Goal: Task Accomplishment & Management: Use online tool/utility

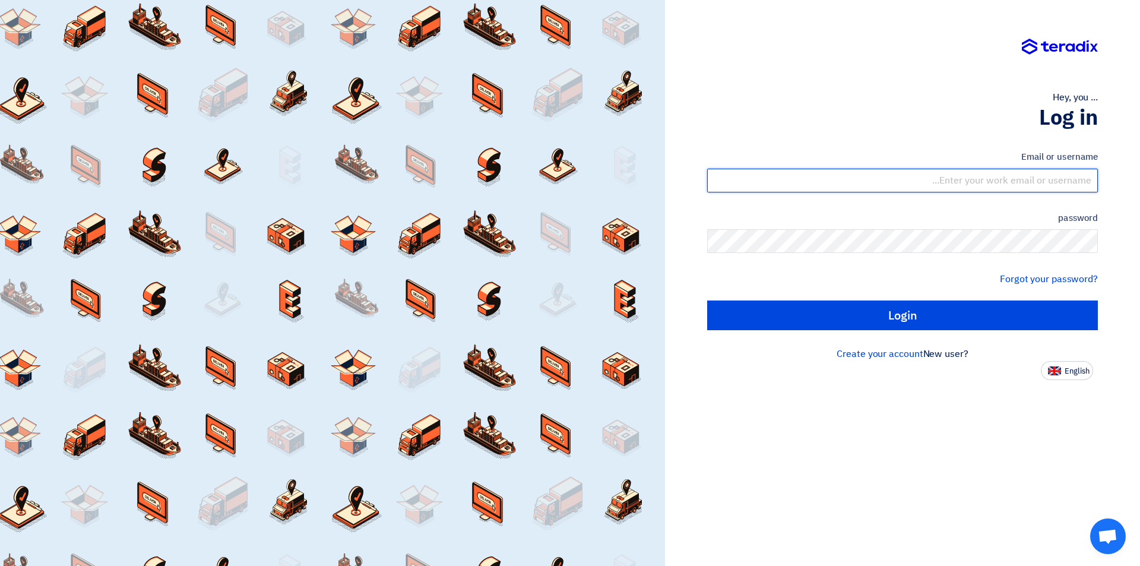
click at [1030, 183] on input "text" at bounding box center [902, 181] width 391 height 24
type input "[EMAIL_ADDRESS][DOMAIN_NAME]"
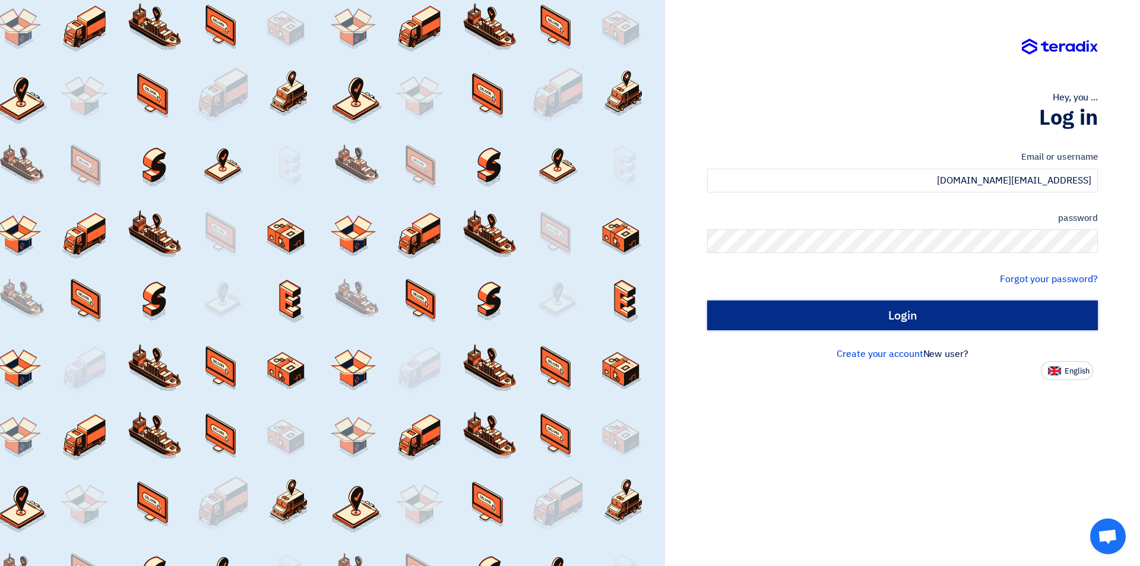
click at [957, 315] on input "Login" at bounding box center [902, 315] width 391 height 30
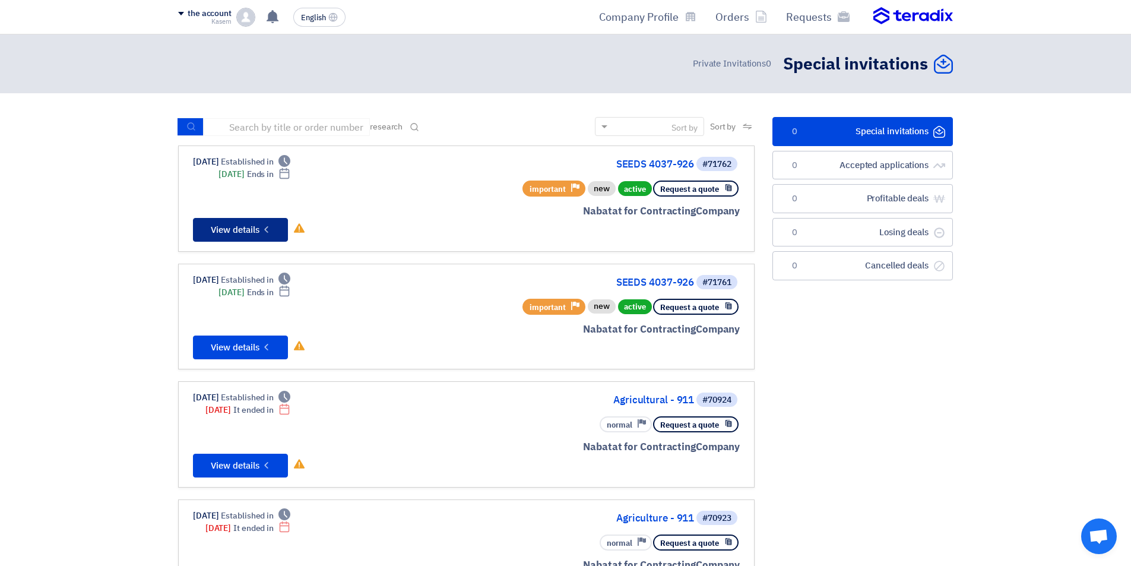
click at [226, 229] on font "View details" at bounding box center [235, 229] width 49 height 13
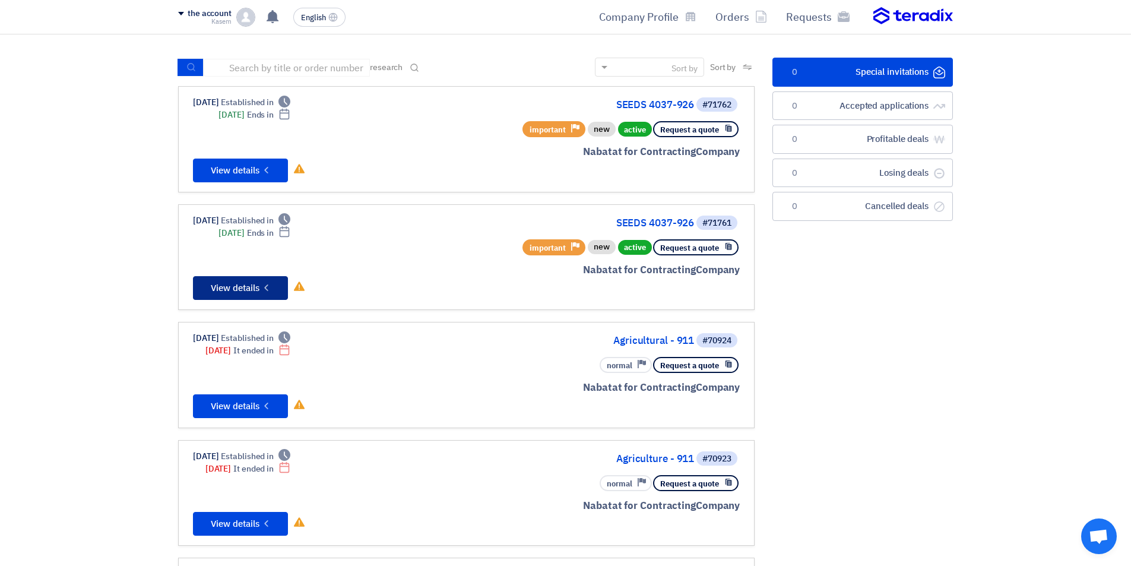
click at [232, 288] on font "View details" at bounding box center [235, 287] width 49 height 13
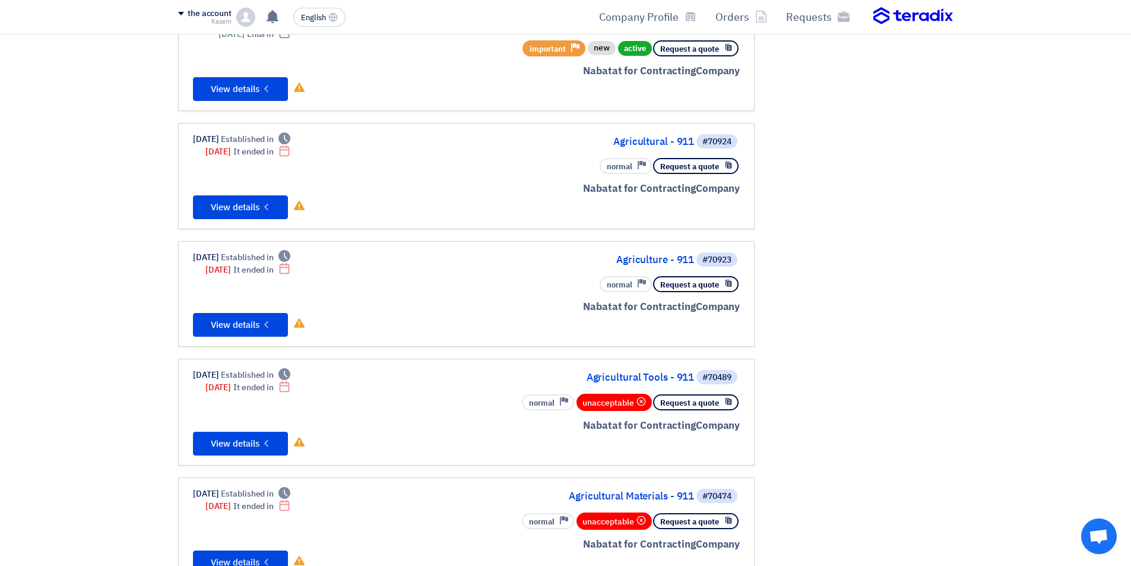
scroll to position [237, 0]
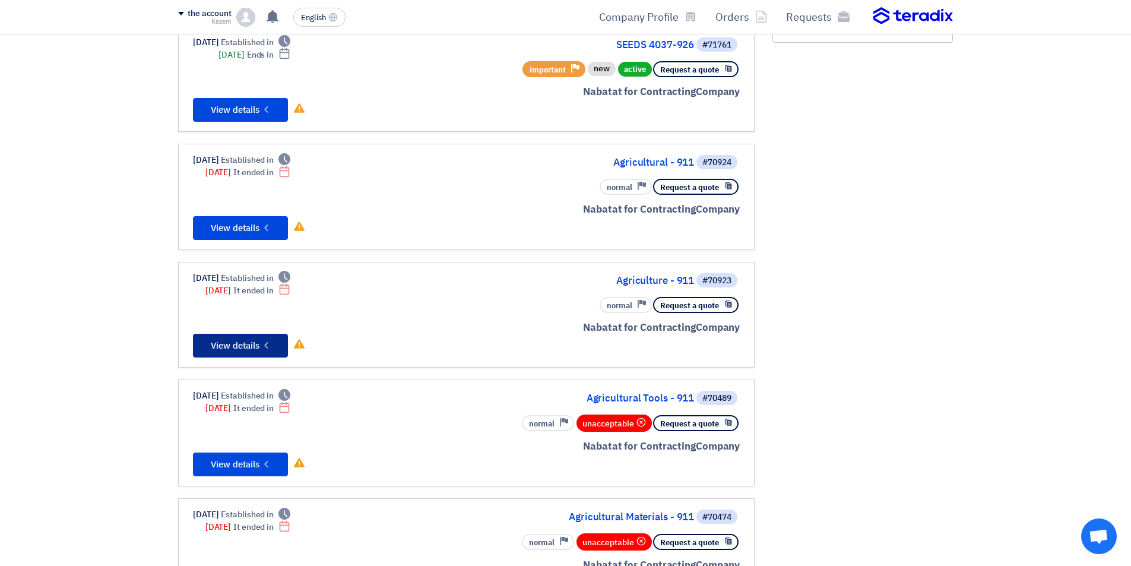
click at [247, 340] on font "View details" at bounding box center [235, 345] width 49 height 13
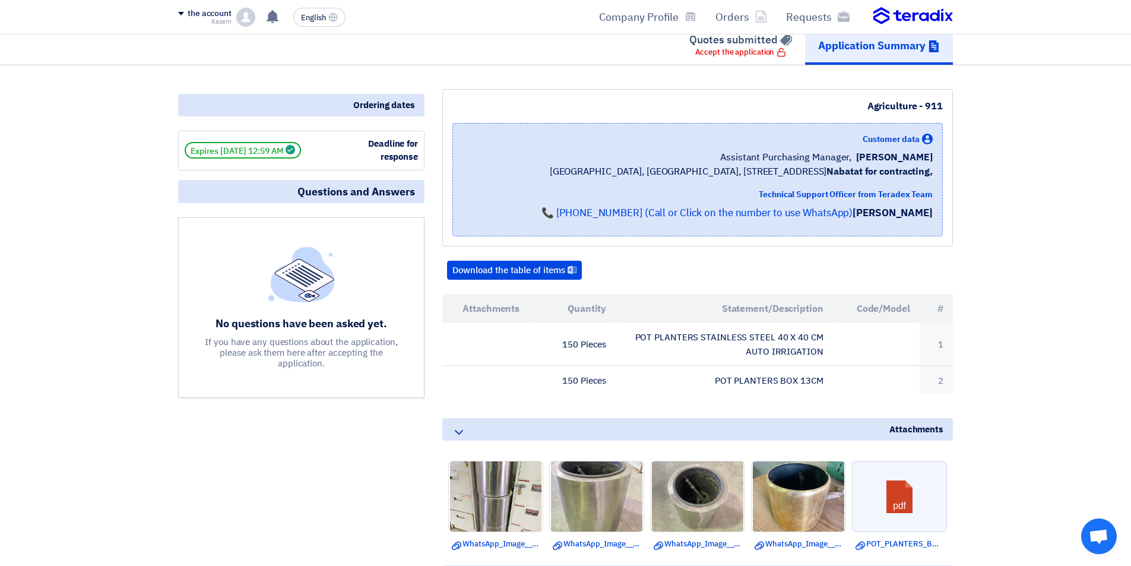
scroll to position [119, 0]
